Goal: Information Seeking & Learning: Learn about a topic

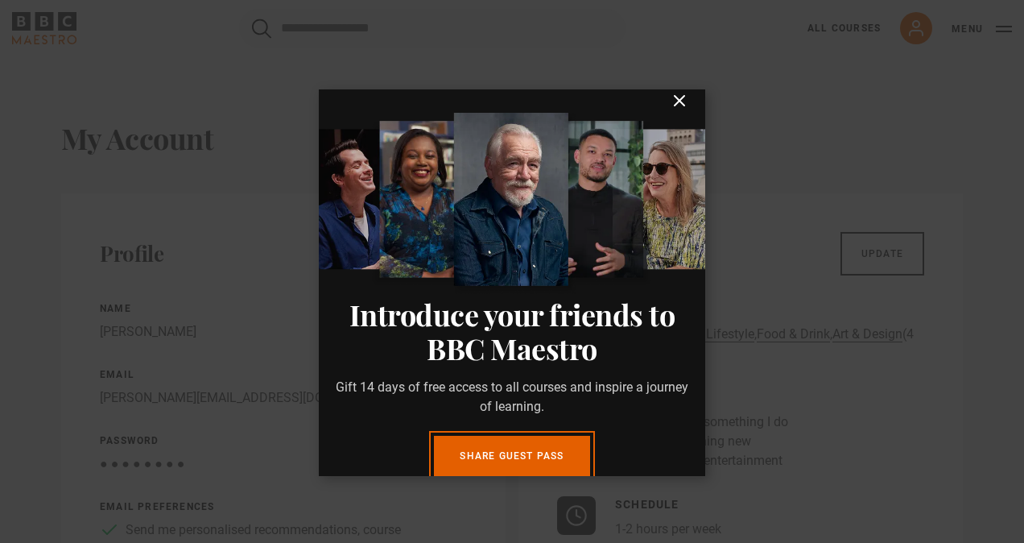
scroll to position [10, 0]
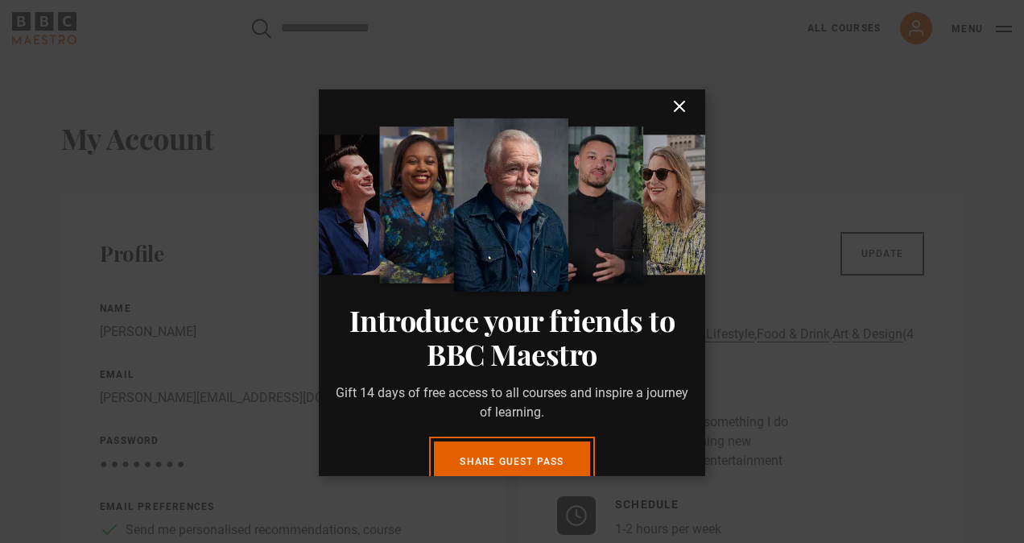
click at [675, 110] on icon "submit" at bounding box center [680, 106] width 10 height 10
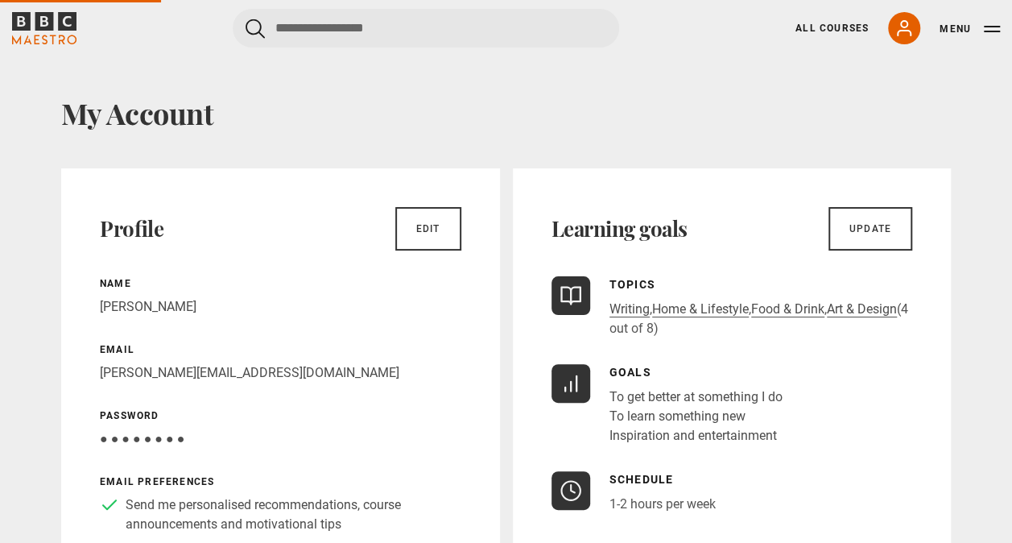
scroll to position [0, 0]
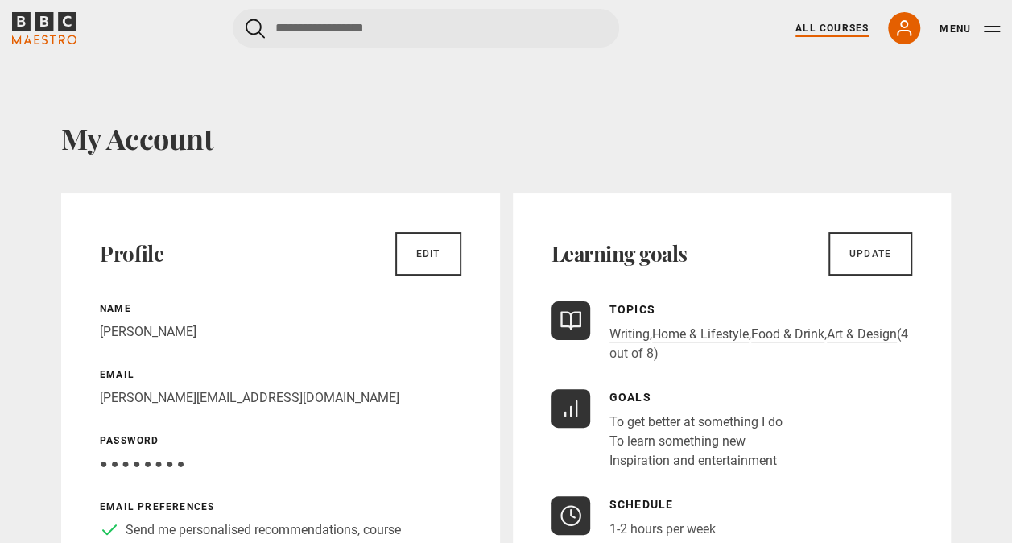
click at [821, 31] on link "All Courses" at bounding box center [832, 28] width 73 height 14
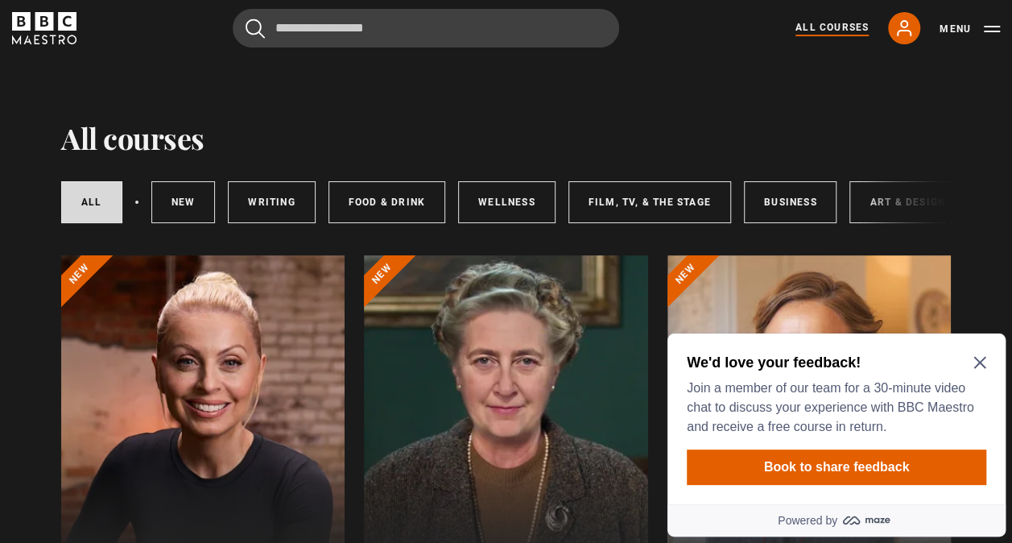
click at [978, 360] on icon "Close Maze Prompt" at bounding box center [980, 363] width 12 height 12
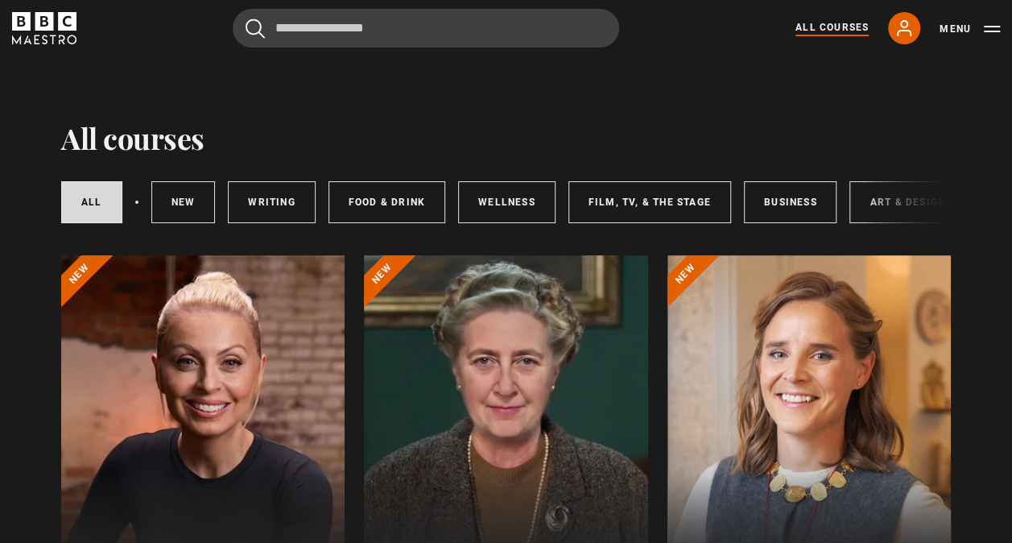
click at [890, 201] on div "All courses New courses Writing Food & Drink Wellness Film, TV, & The Stage Bus…" at bounding box center [506, 202] width 890 height 55
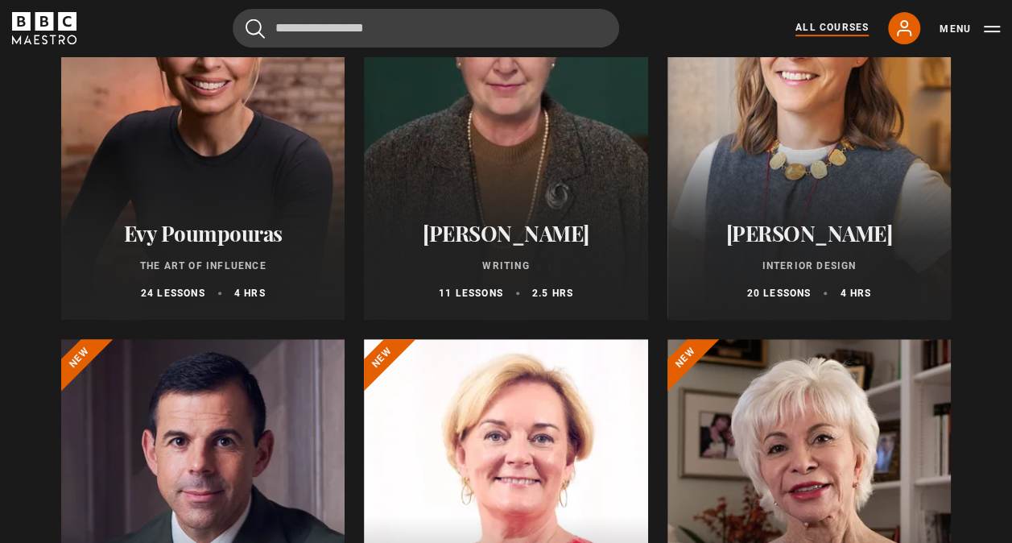
scroll to position [161, 0]
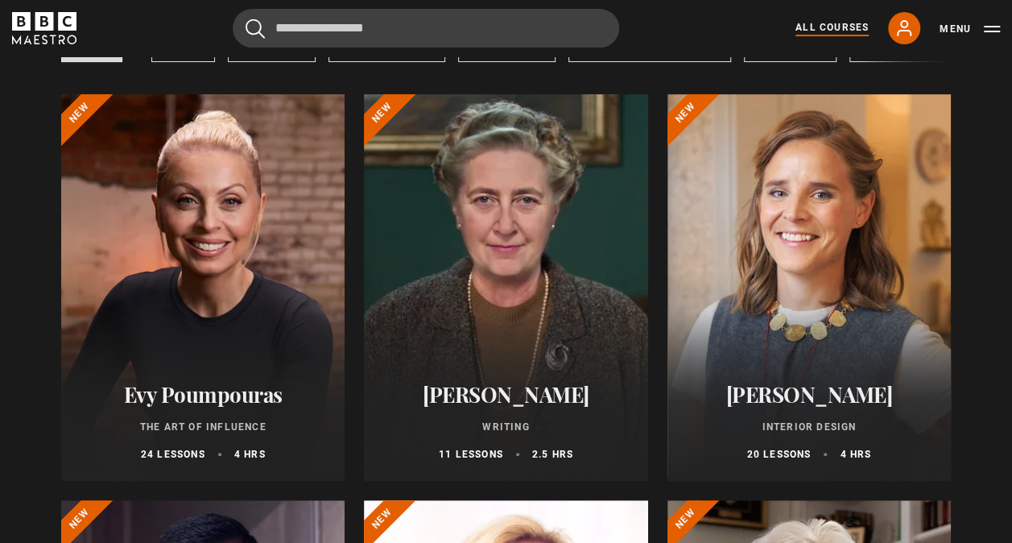
click at [837, 398] on h2 "[PERSON_NAME]" at bounding box center [809, 394] width 245 height 25
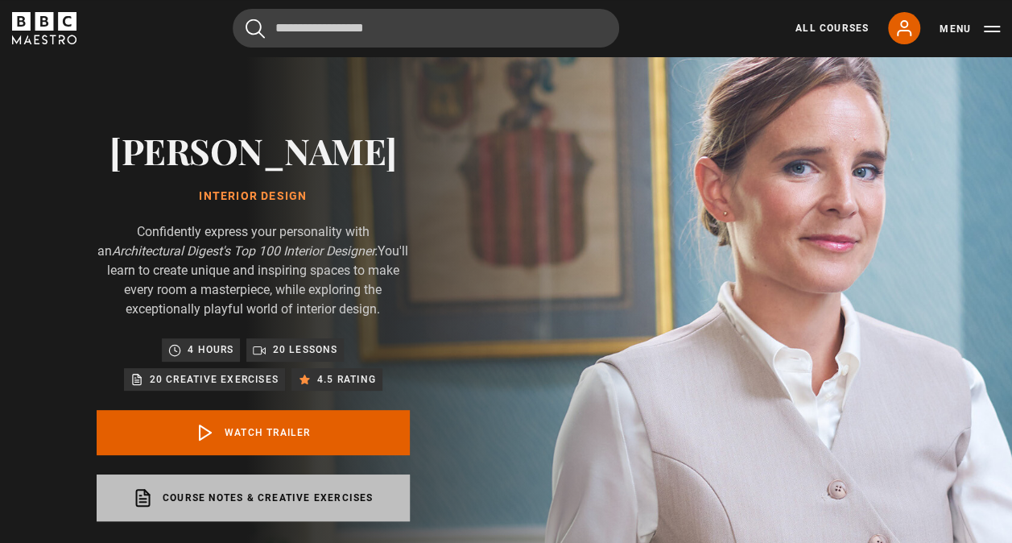
scroll to position [81, 0]
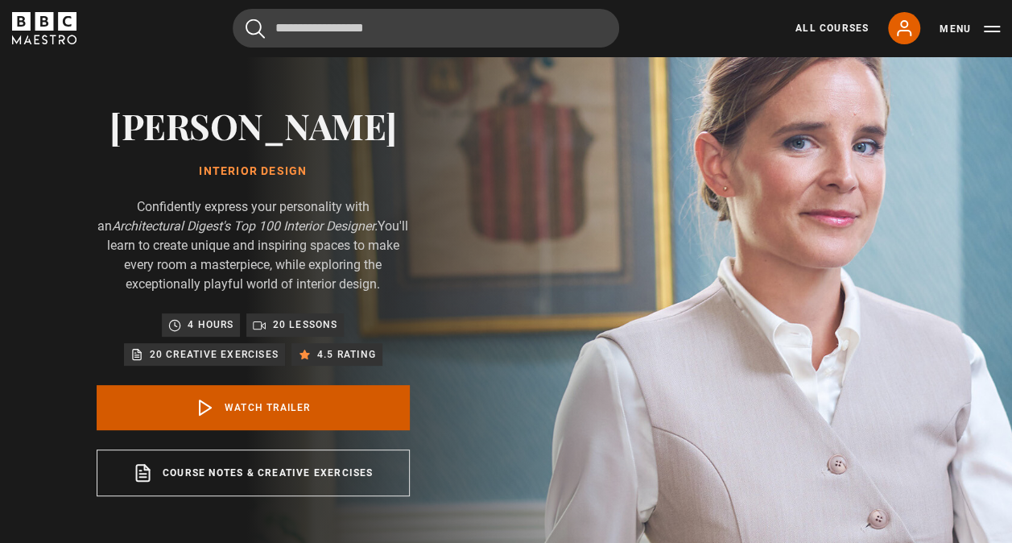
click at [250, 408] on link "Watch Trailer" at bounding box center [253, 407] width 313 height 45
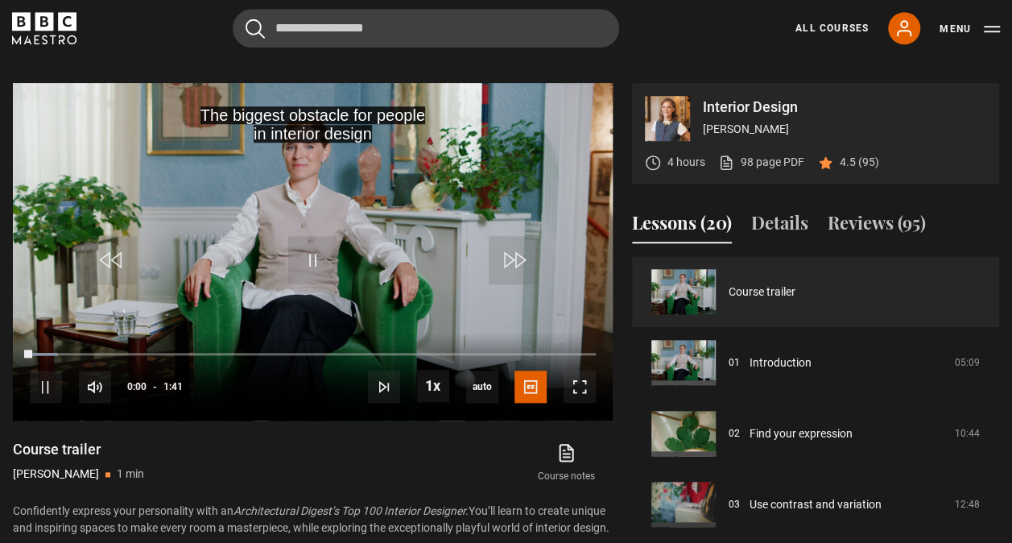
scroll to position [705, 0]
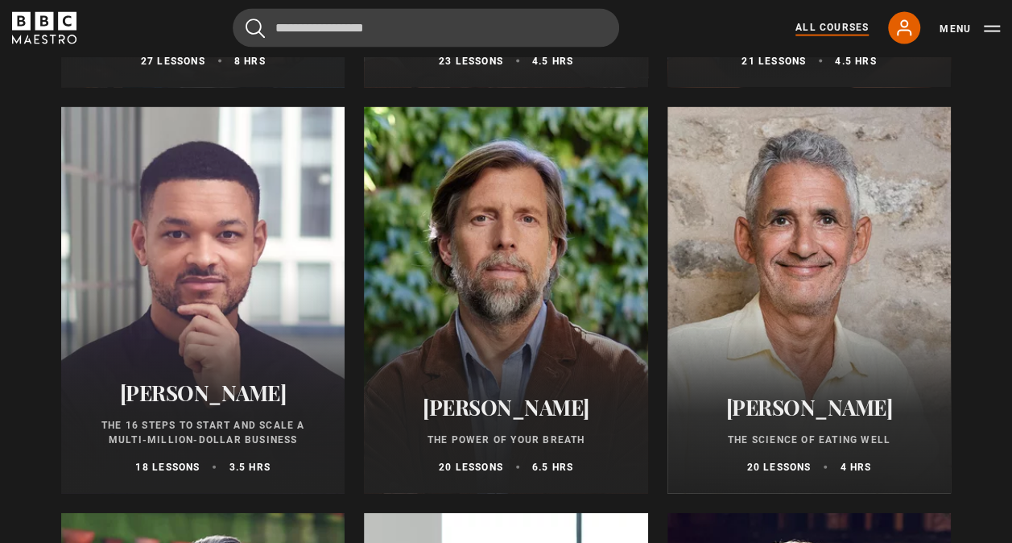
scroll to position [1852, 0]
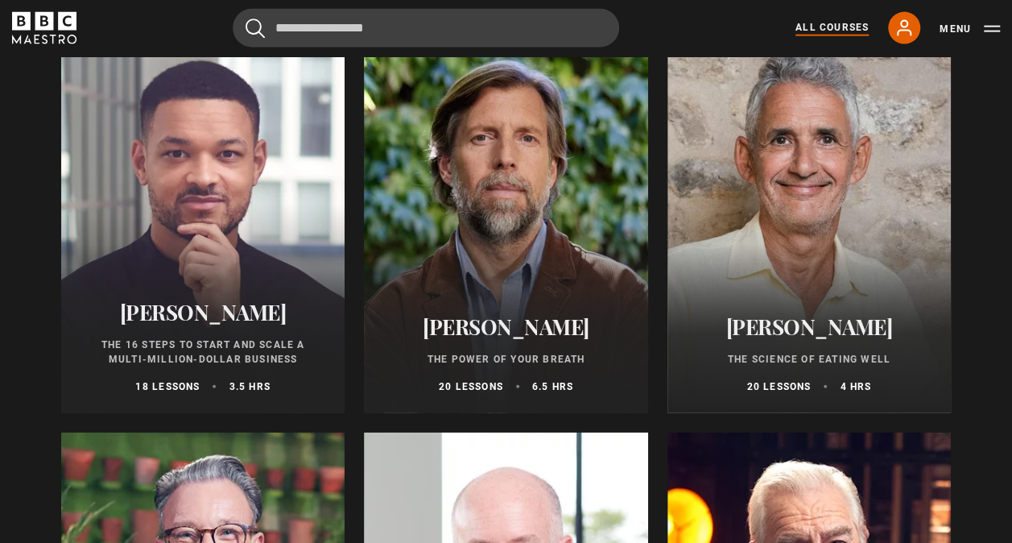
click at [772, 321] on h2 "[PERSON_NAME]" at bounding box center [809, 326] width 245 height 25
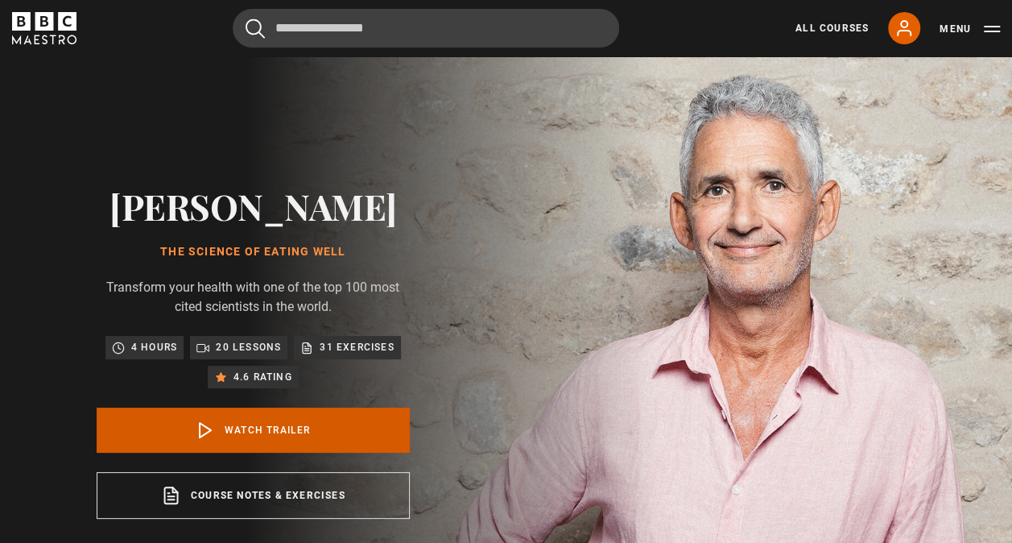
click at [211, 453] on link "Watch Trailer" at bounding box center [253, 430] width 313 height 45
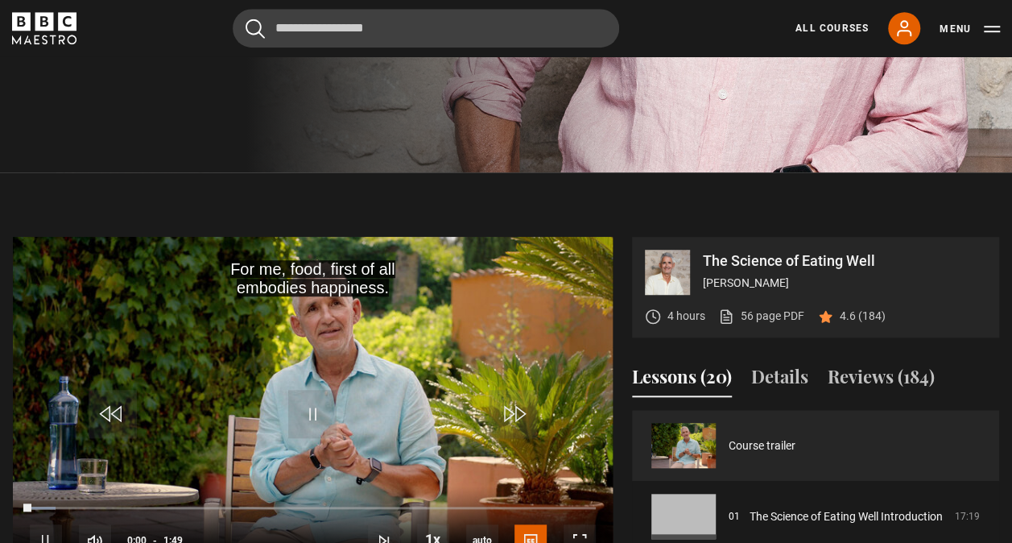
scroll to position [573, 0]
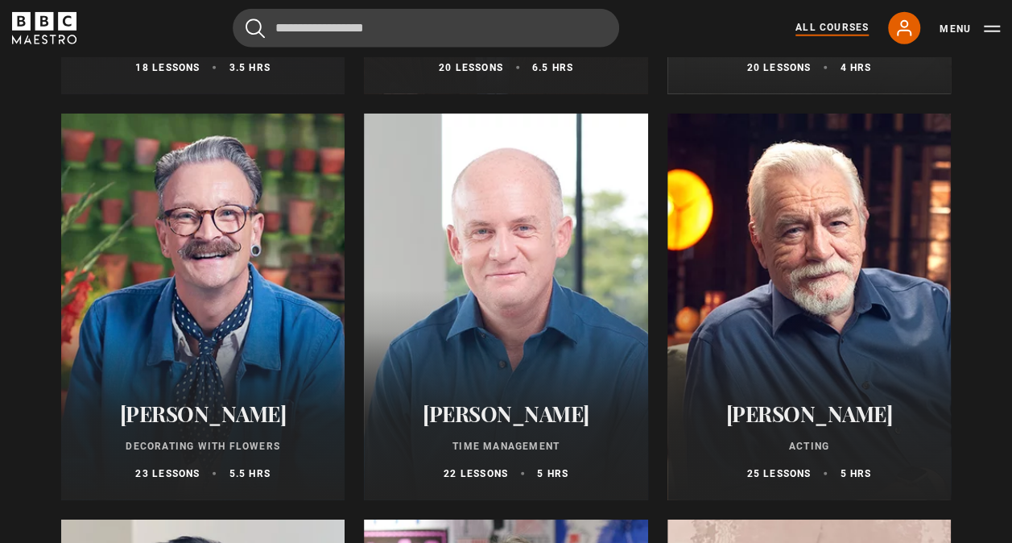
scroll to position [2174, 0]
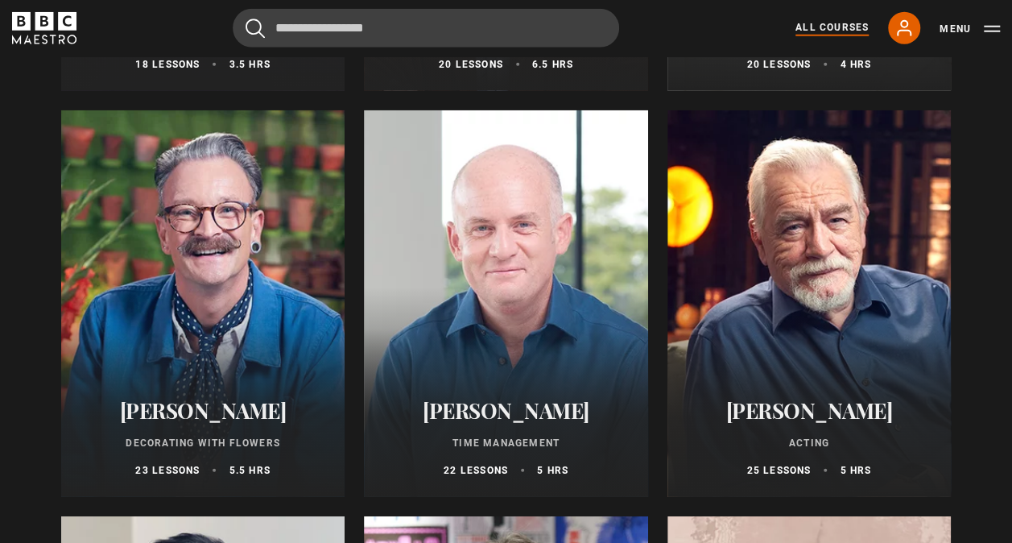
click at [470, 367] on div at bounding box center [505, 303] width 283 height 387
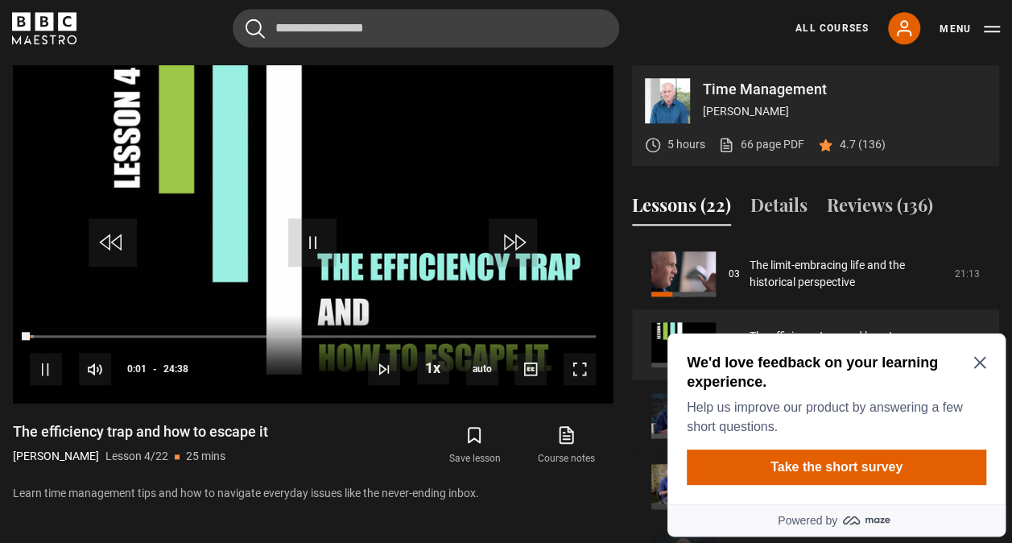
click at [975, 356] on icon "Close Maze Prompt" at bounding box center [980, 362] width 13 height 13
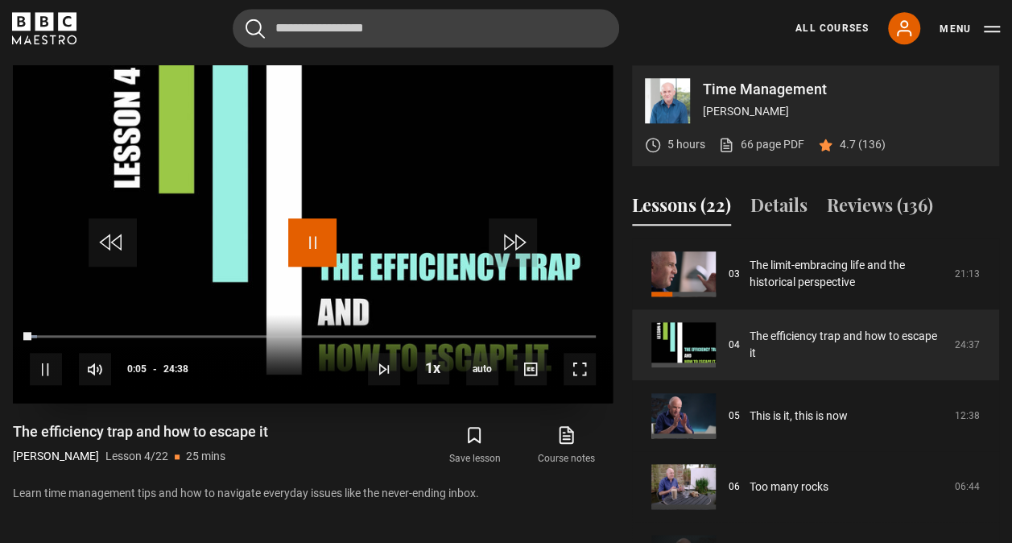
click at [318, 231] on span "Video Player" at bounding box center [312, 242] width 48 height 48
